Goal: Navigation & Orientation: Find specific page/section

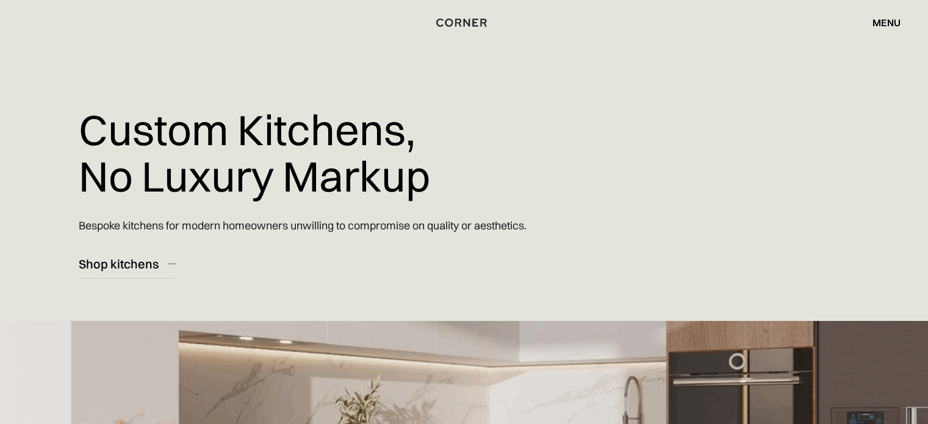
click at [867, 24] on div "menu close" at bounding box center [881, 22] width 40 height 21
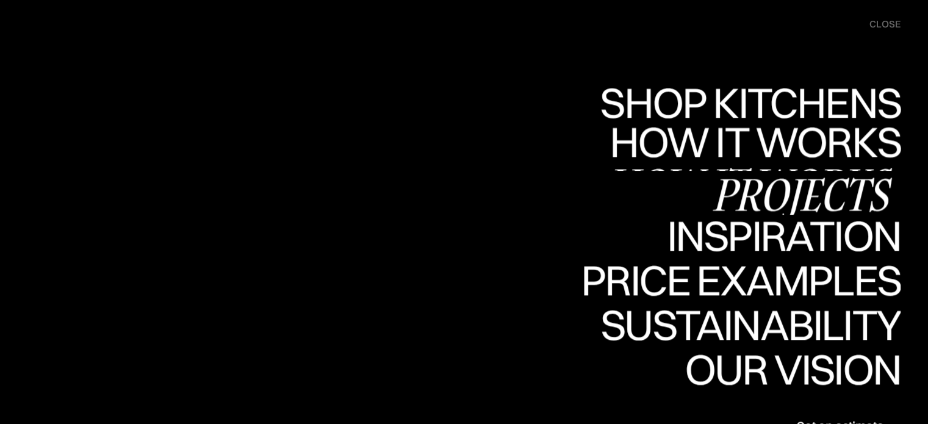
click at [758, 184] on div "Projects" at bounding box center [802, 194] width 198 height 43
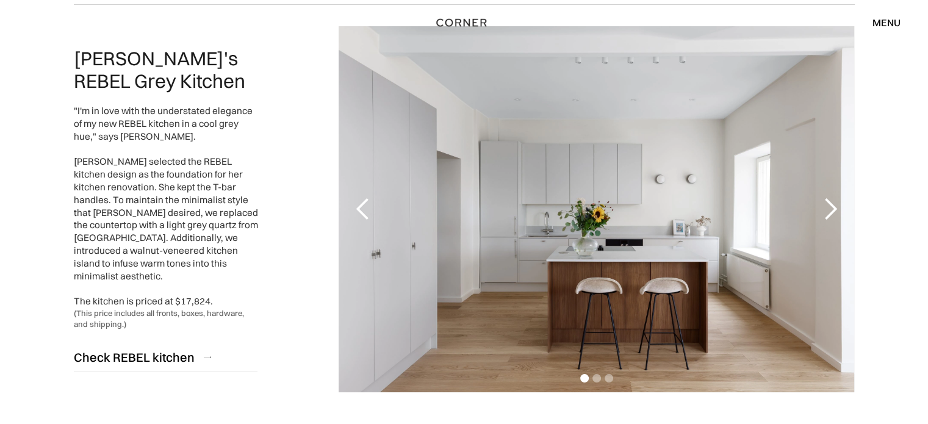
scroll to position [183, 0]
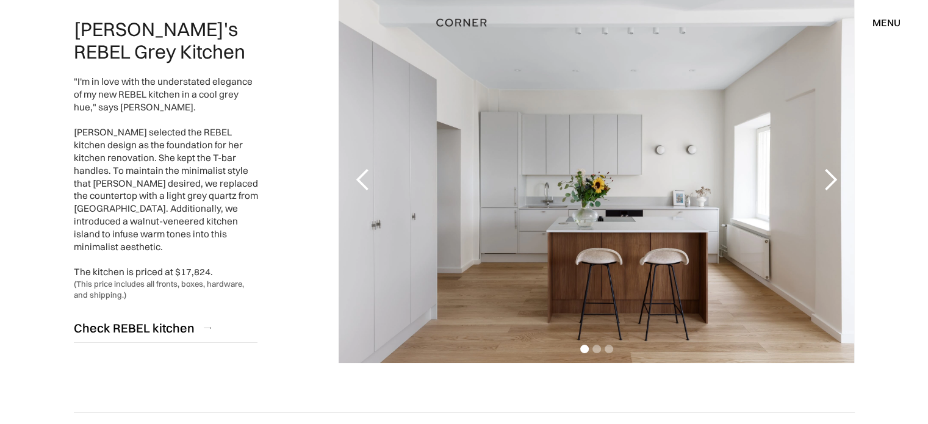
click at [830, 182] on div "next slide" at bounding box center [830, 180] width 24 height 24
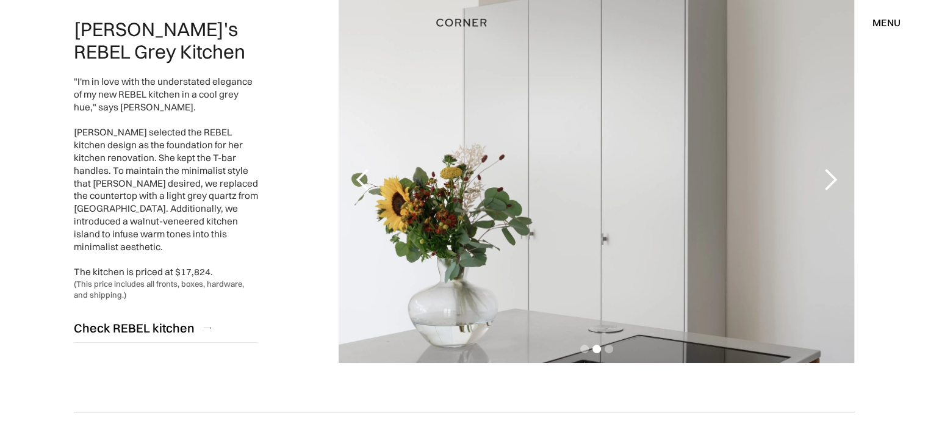
click at [830, 182] on div "next slide" at bounding box center [830, 180] width 24 height 24
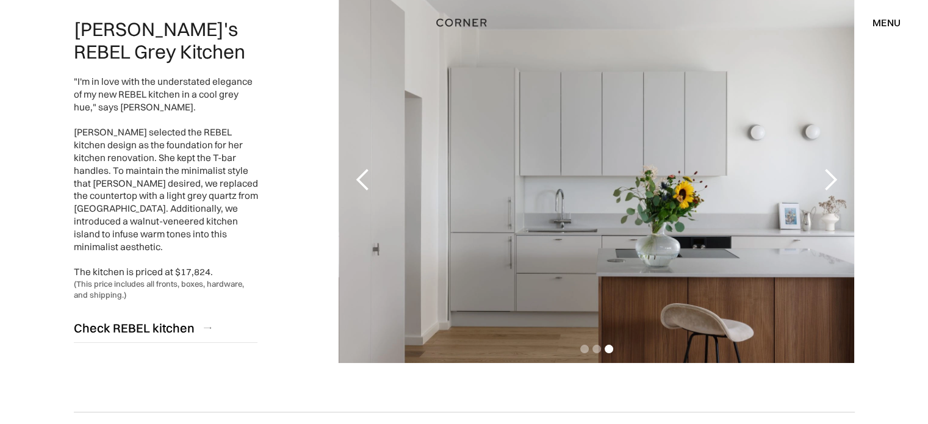
click at [830, 182] on div "next slide" at bounding box center [830, 180] width 24 height 24
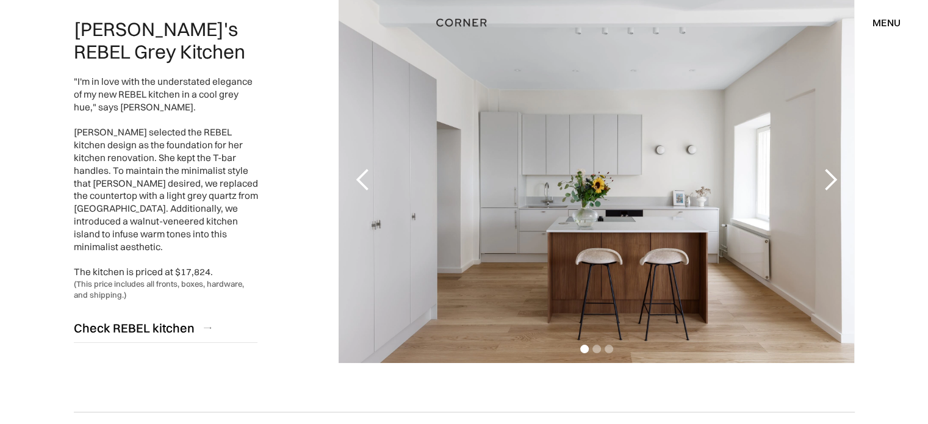
click at [830, 182] on div "next slide" at bounding box center [830, 180] width 24 height 24
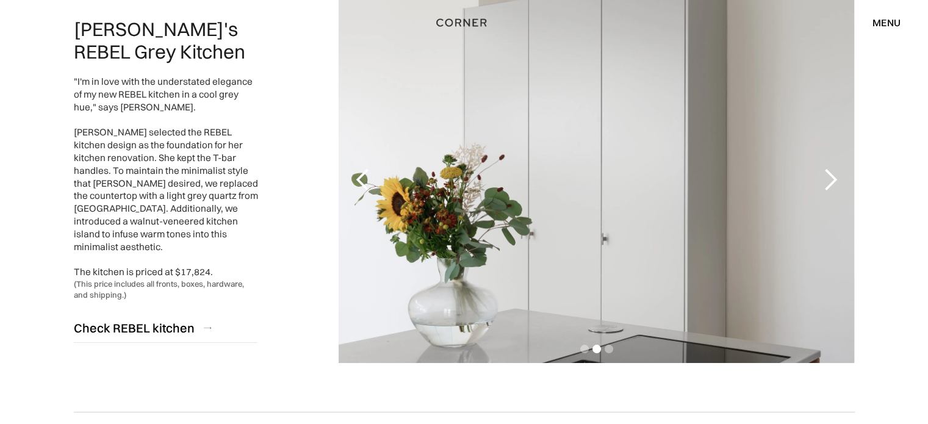
click at [830, 182] on div "next slide" at bounding box center [830, 180] width 24 height 24
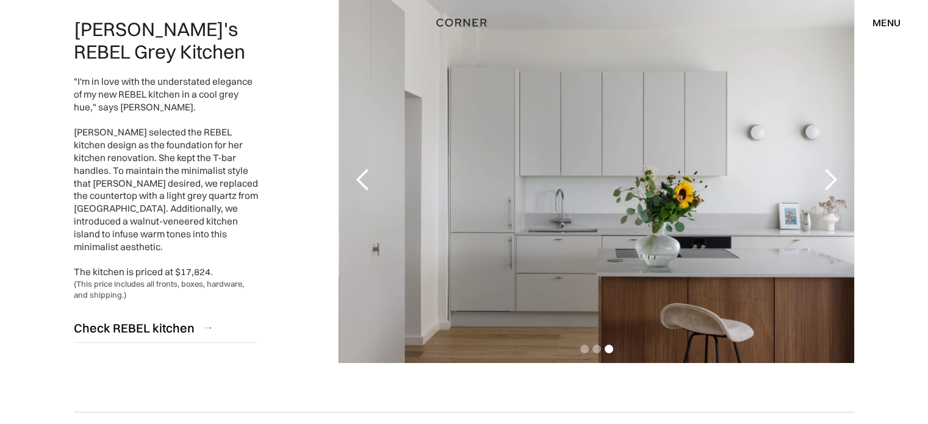
click at [830, 182] on div "next slide" at bounding box center [830, 180] width 24 height 24
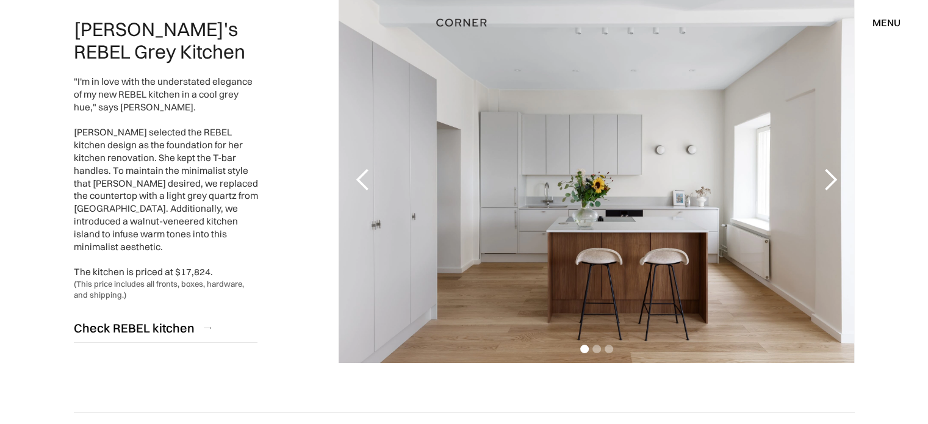
click at [830, 182] on div "next slide" at bounding box center [830, 180] width 24 height 24
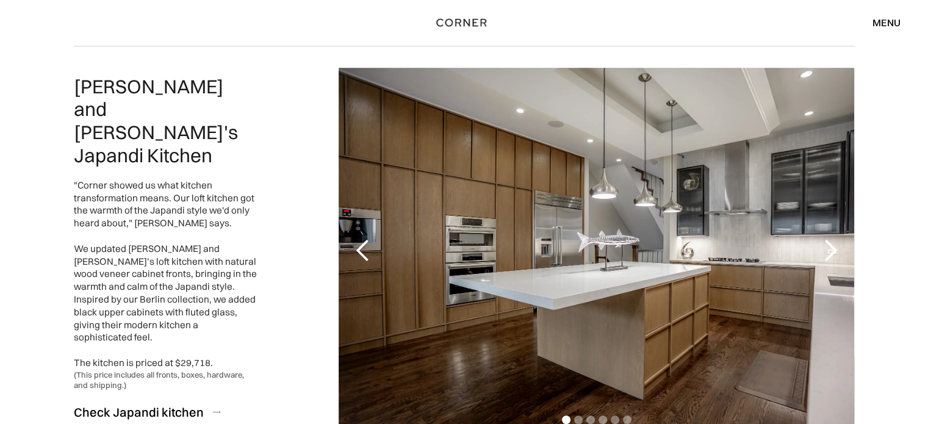
scroll to position [610, 0]
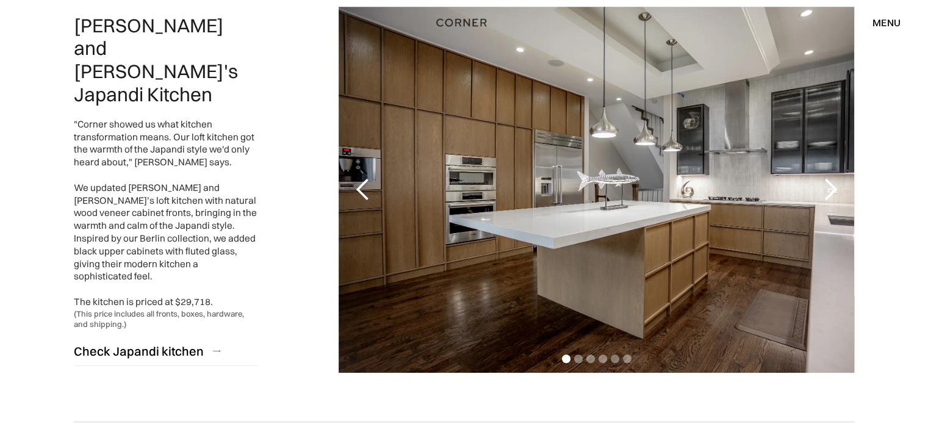
click at [825, 189] on div "next slide" at bounding box center [830, 190] width 24 height 24
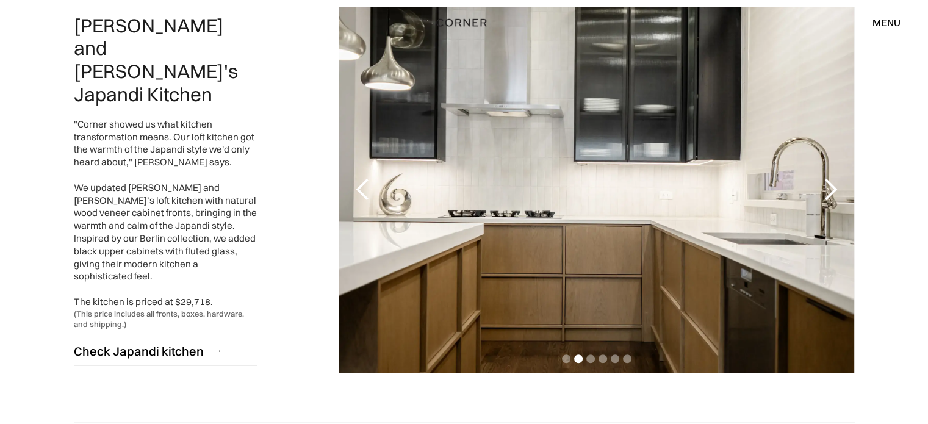
click at [825, 189] on div "next slide" at bounding box center [830, 190] width 24 height 24
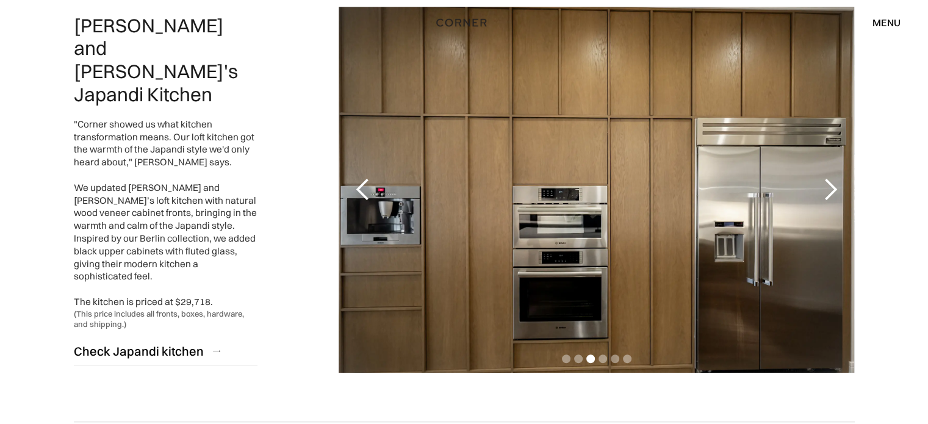
click at [825, 189] on div "next slide" at bounding box center [830, 190] width 24 height 24
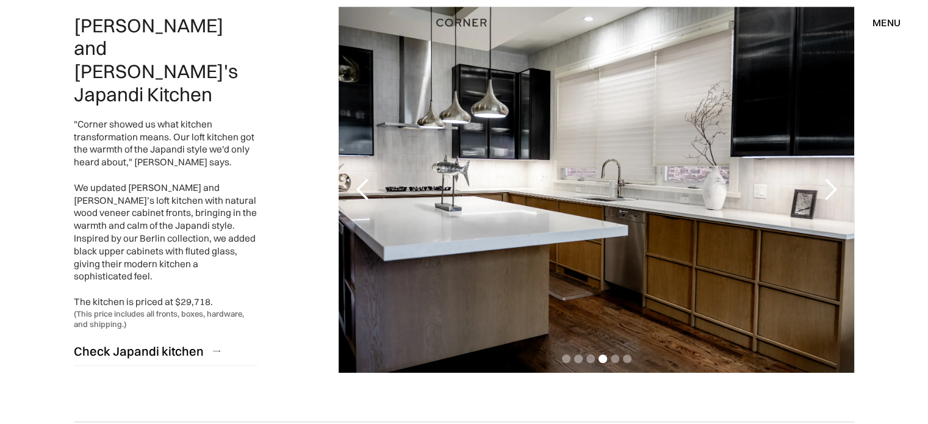
click at [826, 164] on div "next slide" at bounding box center [830, 190] width 49 height 366
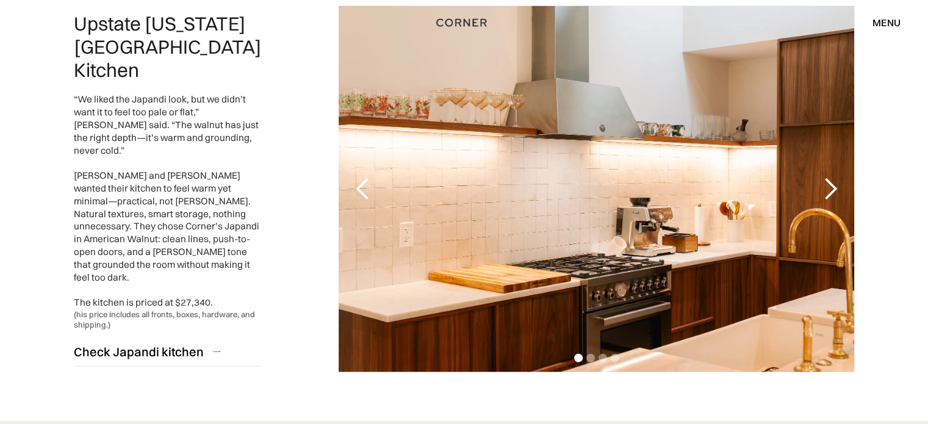
scroll to position [2808, 0]
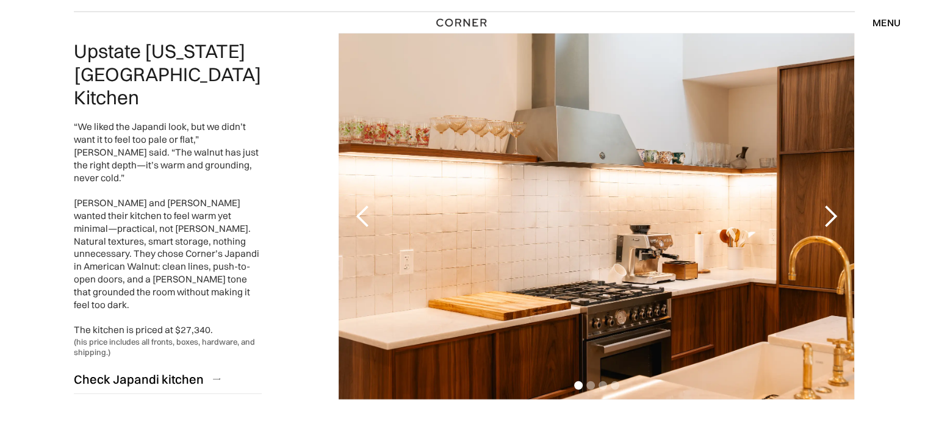
click at [828, 204] on div "next slide" at bounding box center [830, 216] width 24 height 24
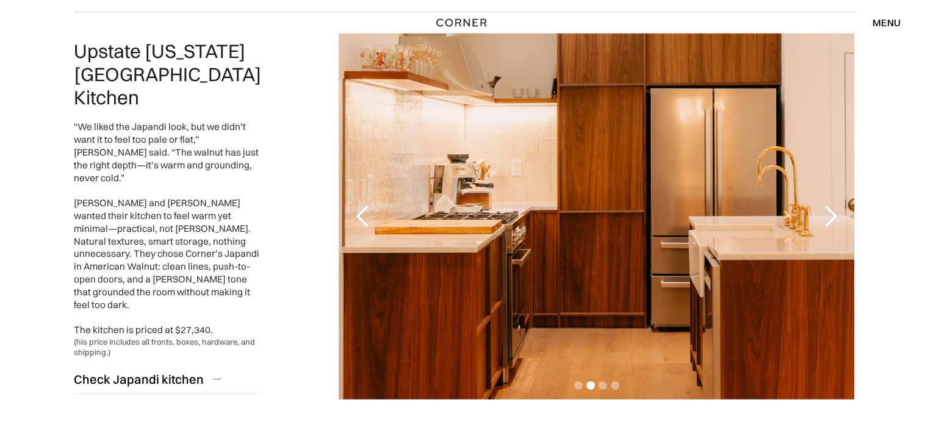
click at [828, 204] on div "next slide" at bounding box center [830, 216] width 24 height 24
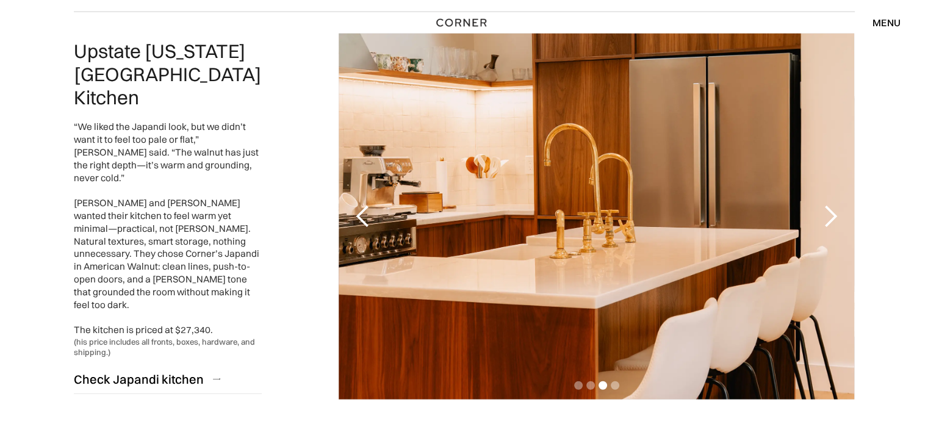
click at [828, 204] on div "next slide" at bounding box center [830, 216] width 24 height 24
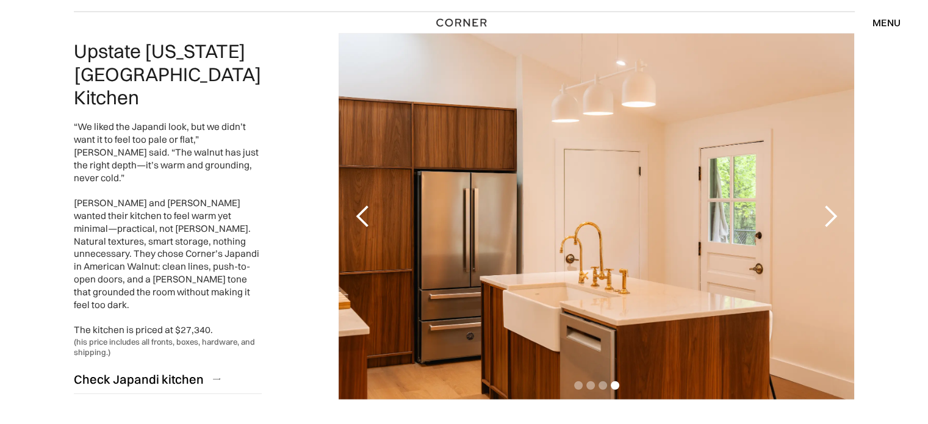
click at [828, 204] on div "next slide" at bounding box center [830, 216] width 24 height 24
